Goal: Transaction & Acquisition: Subscribe to service/newsletter

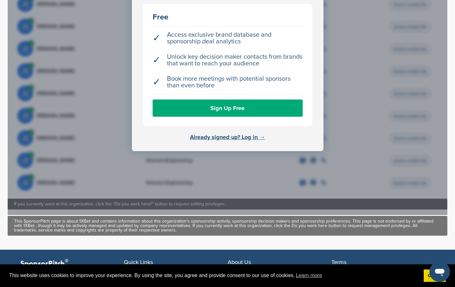
scroll to position [294, 0]
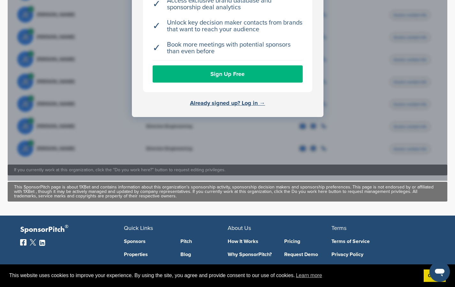
click at [259, 77] on link "Sign Up Free" at bounding box center [227, 73] width 150 height 17
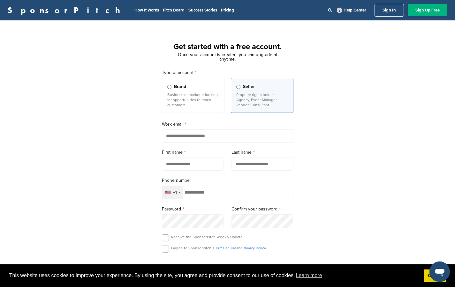
click at [438, 9] on link "Sign Up Free" at bounding box center [427, 10] width 40 height 12
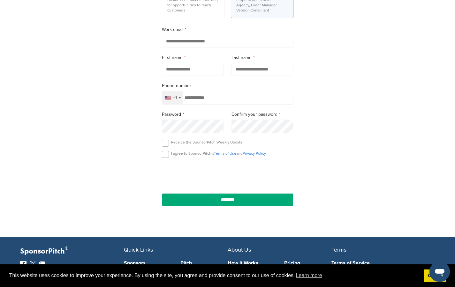
scroll to position [105, 0]
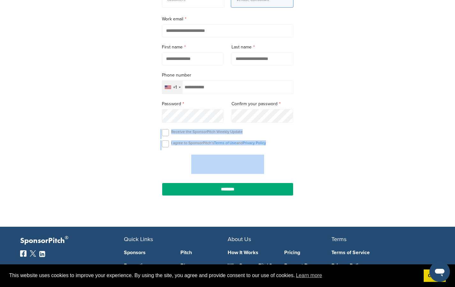
click at [454, 151] on html "This website uses cookies to improve your experience. By using the site, you ag…" at bounding box center [227, 38] width 455 height 287
click at [138, 254] on link "Sponsors" at bounding box center [147, 252] width 47 height 5
